Goal: Find specific page/section: Find specific page/section

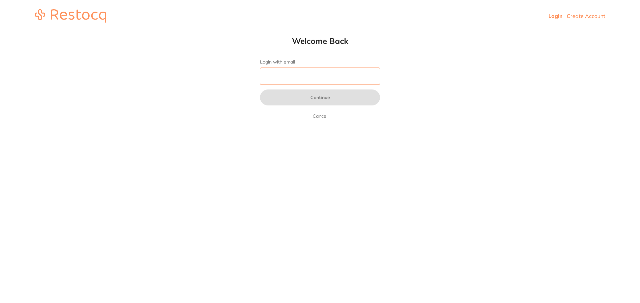
click at [293, 80] on input "Login with email" at bounding box center [320, 76] width 120 height 17
type input "[EMAIL_ADDRESS][DOMAIN_NAME]"
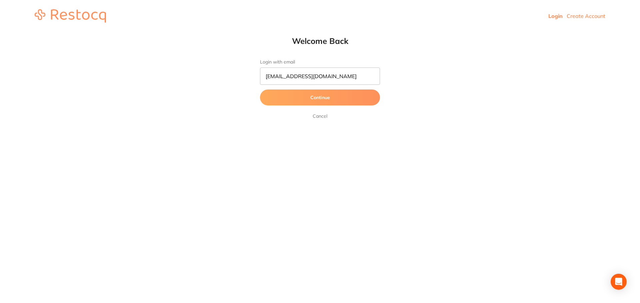
click at [335, 98] on button "Continue" at bounding box center [320, 98] width 120 height 16
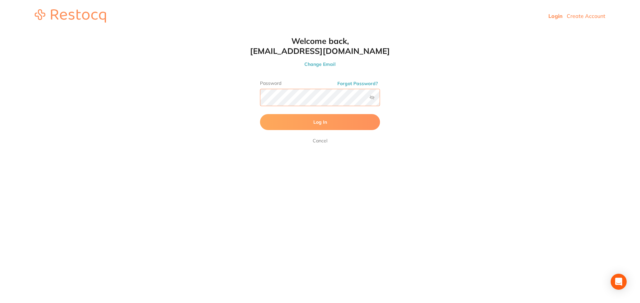
click at [260, 114] on button "Log In" at bounding box center [320, 122] width 120 height 16
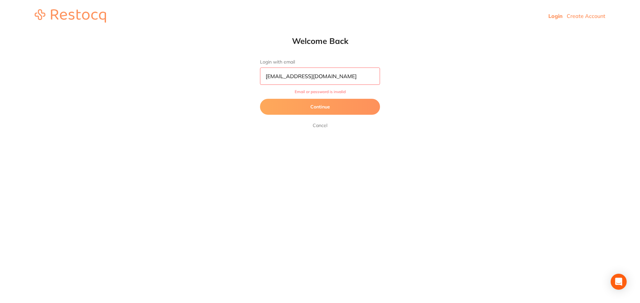
click at [346, 107] on button "Continue" at bounding box center [320, 107] width 120 height 16
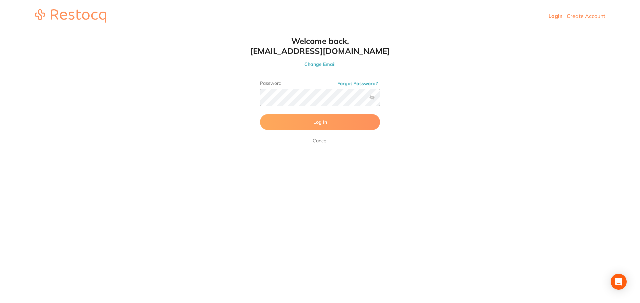
click at [346, 117] on button "Log In" at bounding box center [320, 122] width 120 height 16
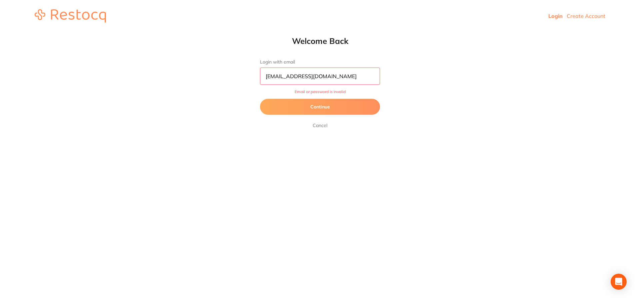
click at [330, 107] on button "Continue" at bounding box center [320, 107] width 120 height 16
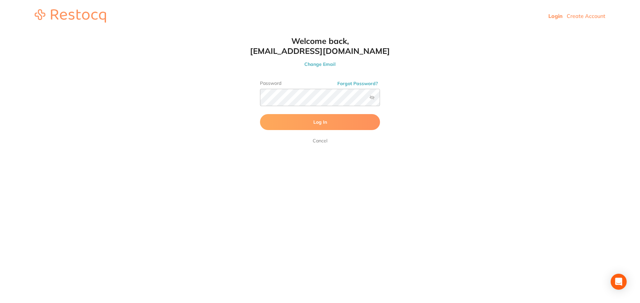
click at [313, 123] on span "Log In" at bounding box center [320, 122] width 14 height 6
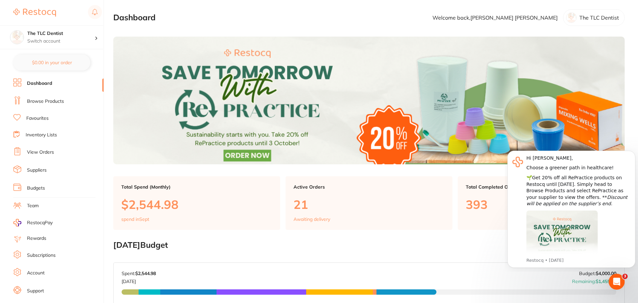
scroll to position [100, 0]
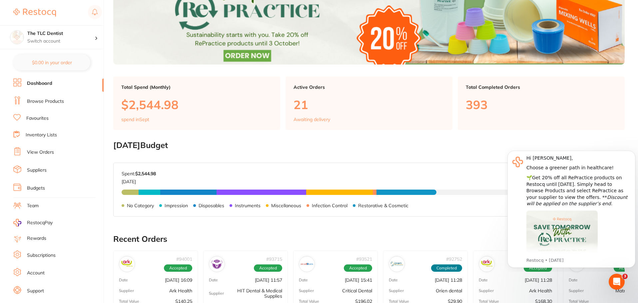
click at [47, 103] on link "Browse Products" at bounding box center [45, 101] width 37 height 7
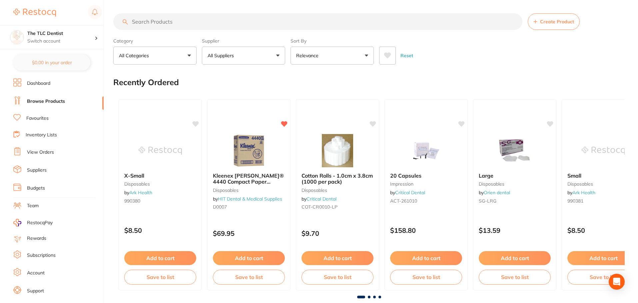
click at [159, 20] on input "search" at bounding box center [317, 21] width 409 height 17
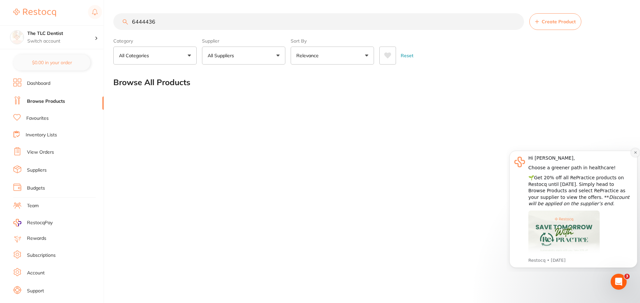
click at [635, 152] on icon "Dismiss notification" at bounding box center [635, 153] width 4 height 4
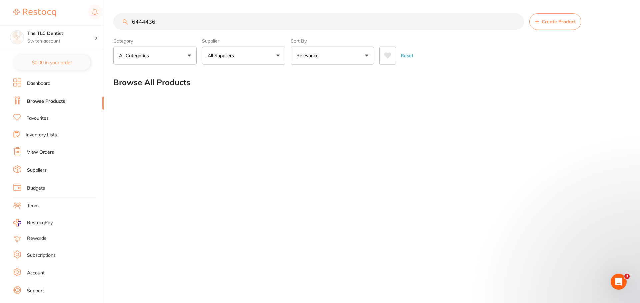
click at [170, 25] on input "6444436" at bounding box center [318, 21] width 410 height 17
type input "6"
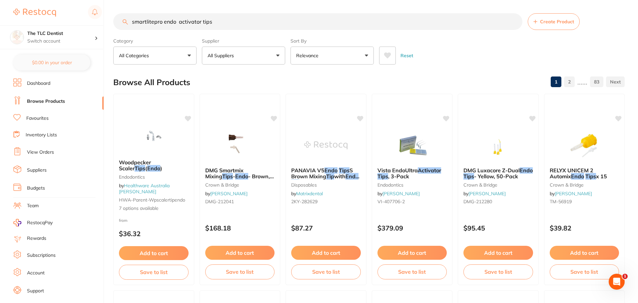
click at [275, 56] on button "All Suppliers" at bounding box center [243, 56] width 83 height 18
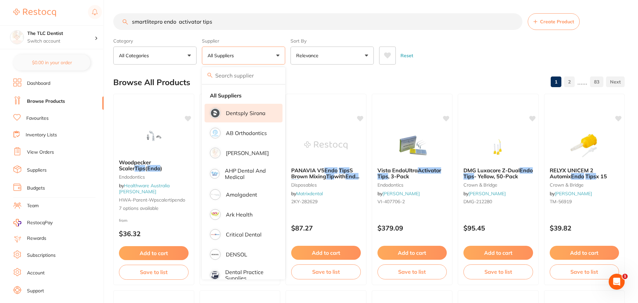
click at [247, 113] on p "Dentsply Sirona" at bounding box center [246, 113] width 40 height 6
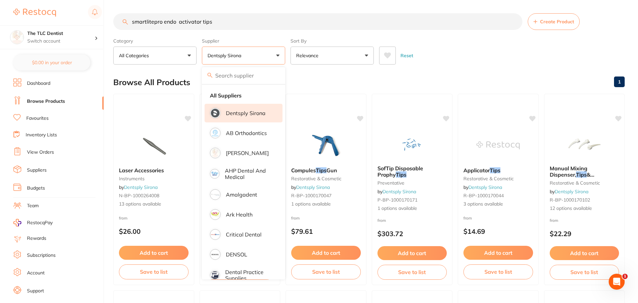
click at [455, 64] on div "Reset" at bounding box center [499, 52] width 240 height 23
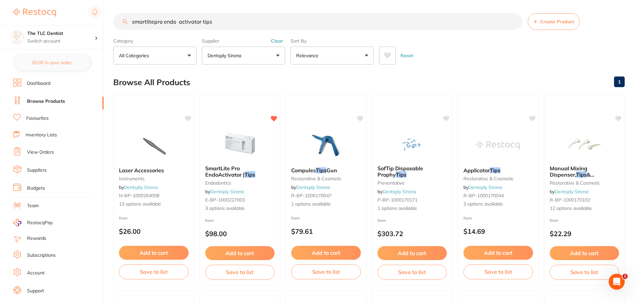
click at [232, 24] on input "smartlitepro endo activator tips" at bounding box center [317, 21] width 409 height 17
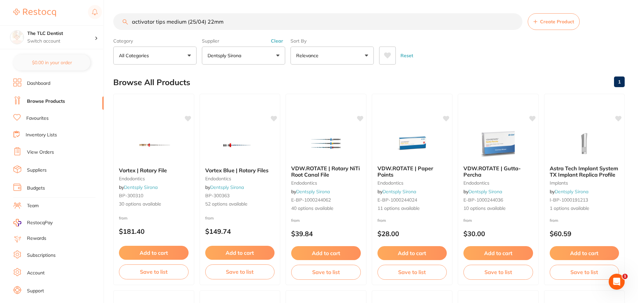
type input "activator tips medium (25/04) 22mm"
